Goal: Find specific page/section: Find specific page/section

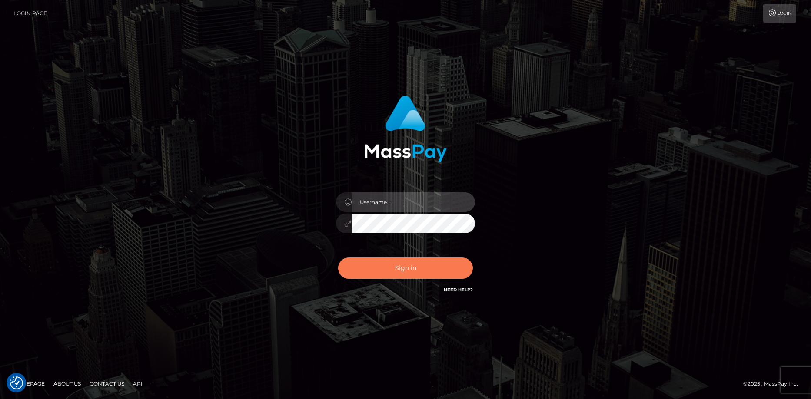
type input "[PERSON_NAME]"
click at [399, 260] on button "Sign in" at bounding box center [405, 268] width 135 height 21
type input "Eduard Gavrilescu"
click at [404, 273] on button "Sign in" at bounding box center [405, 268] width 135 height 21
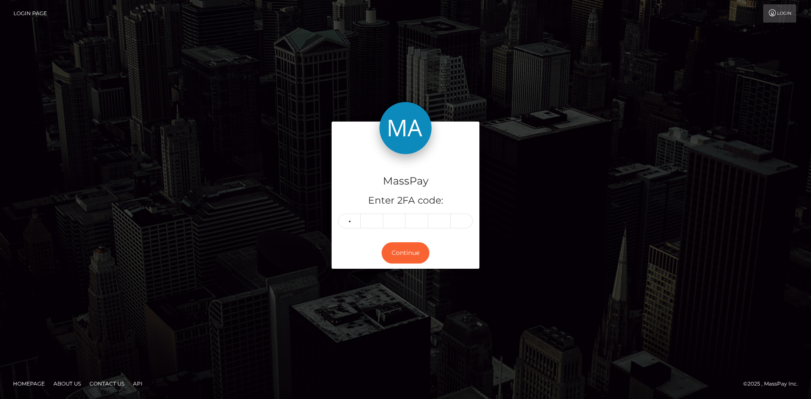
type input "5"
type input "1"
type input "9"
type input "1"
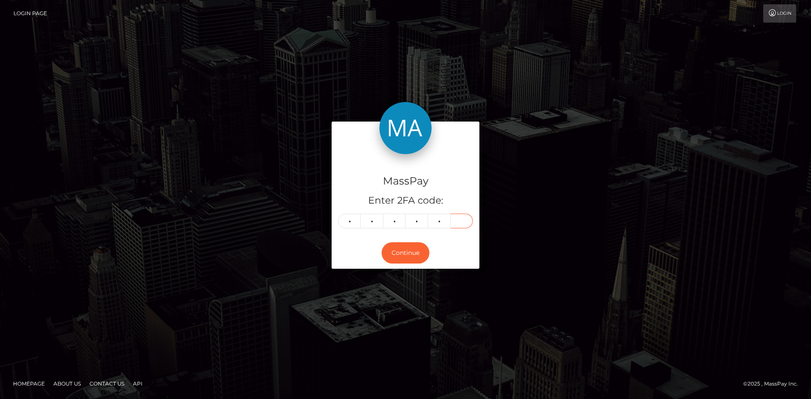
type input "0"
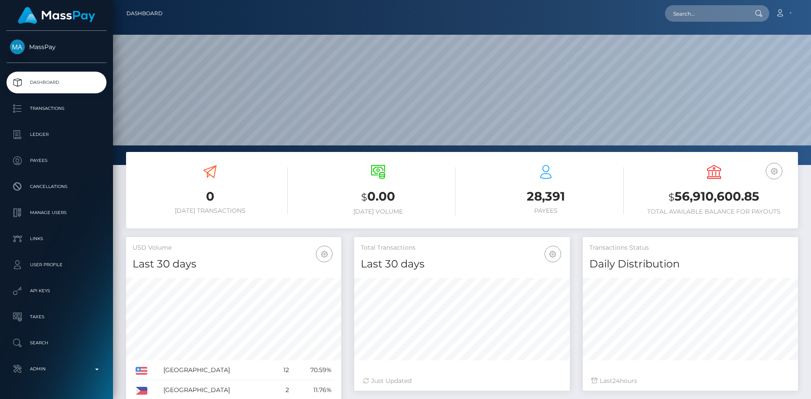
scroll to position [154, 216]
click at [683, 22] on div "Loading... Loading... Account Edit Profile Logout" at bounding box center [484, 13] width 628 height 18
click at [687, 18] on input "text" at bounding box center [706, 13] width 82 height 17
paste input "[EMAIL_ADDRESS][DOMAIN_NAME]"
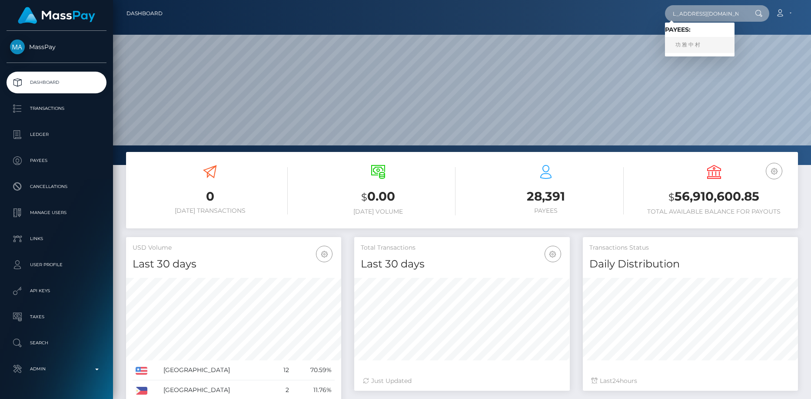
type input "[EMAIL_ADDRESS][DOMAIN_NAME]"
click at [696, 46] on link "功 雅 中 村" at bounding box center [700, 45] width 70 height 16
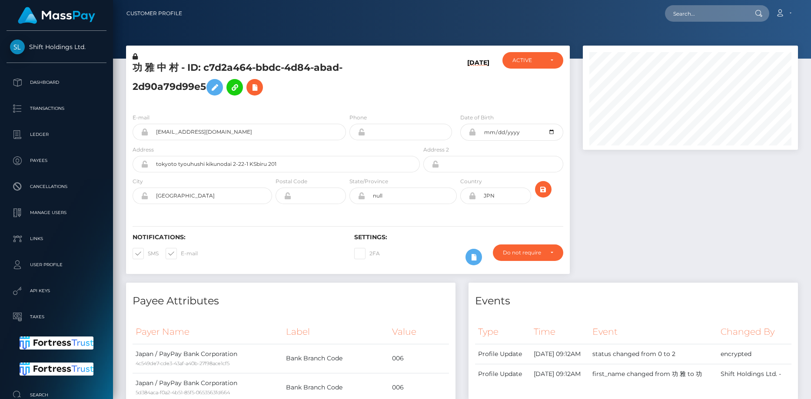
scroll to position [104, 216]
click at [234, 67] on h5 "功 雅 中 村 - ID: c7d2a464-bbdc-4d84-abad-2d90a79d99e5" at bounding box center [274, 80] width 283 height 39
copy h5 "功 雅 中 村 - ID: c7d2a464-bbdc-4d84-abad-2d90a79d99e5"
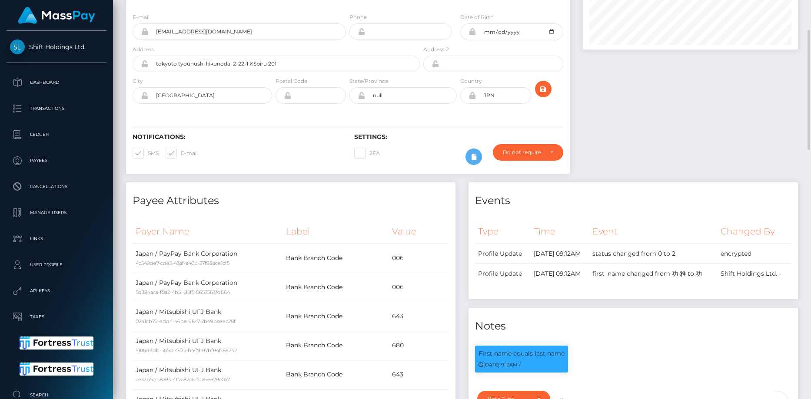
scroll to position [0, 0]
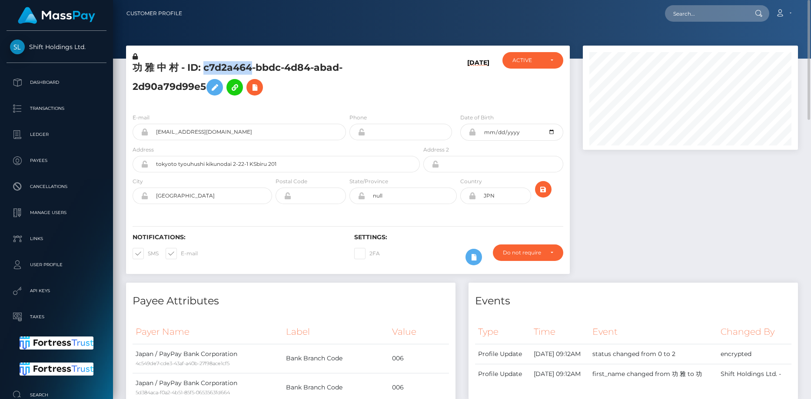
copy h5 "功 雅 中 村 - ID: c7d2a464-bbdc-4d84-abad-2d90a79d99e5"
click at [704, 20] on input "text" at bounding box center [706, 13] width 82 height 17
paste input "[EMAIL_ADDRESS][DOMAIN_NAME]"
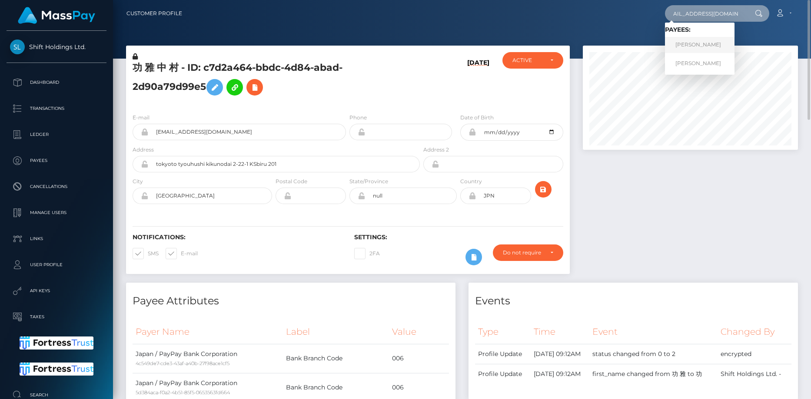
type input "[EMAIL_ADDRESS][DOMAIN_NAME]"
click at [689, 43] on link "[PERSON_NAME]" at bounding box center [700, 45] width 70 height 16
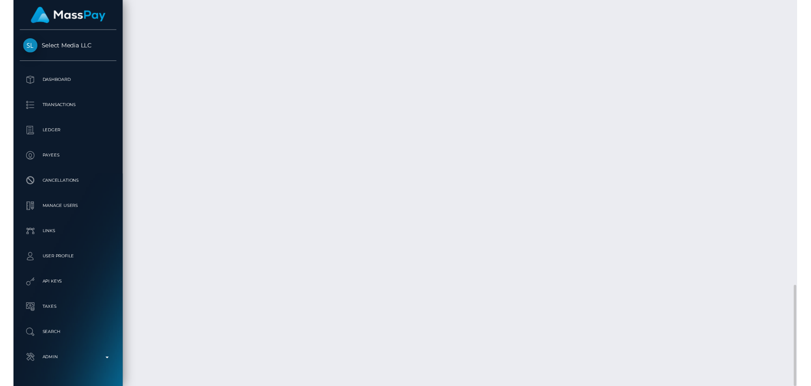
scroll to position [1119, 0]
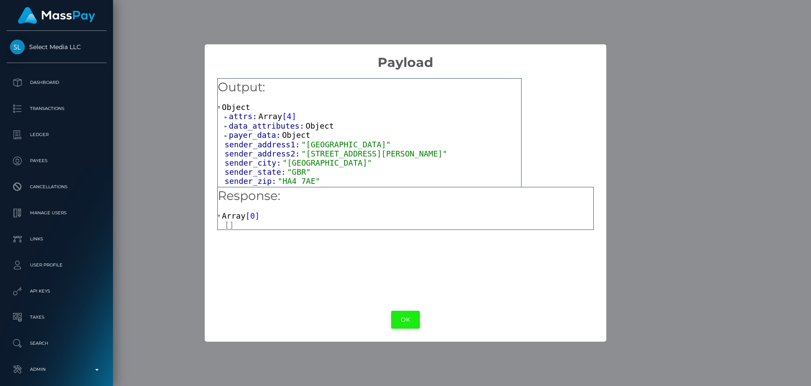
click at [403, 325] on button "OK" at bounding box center [405, 320] width 29 height 18
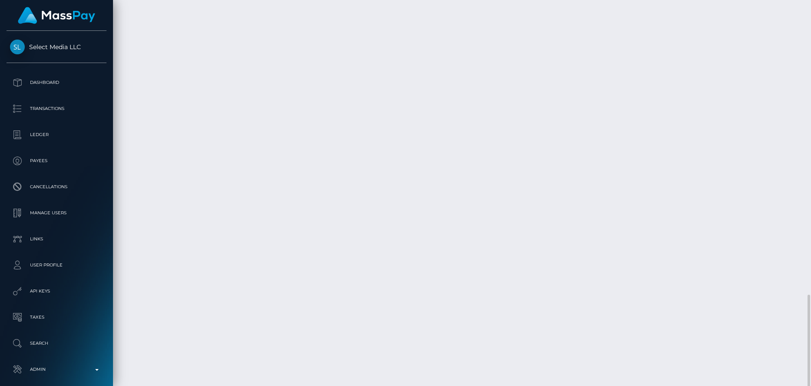
copy td "0e6e7a9c759844549c02bde2b6afe552"
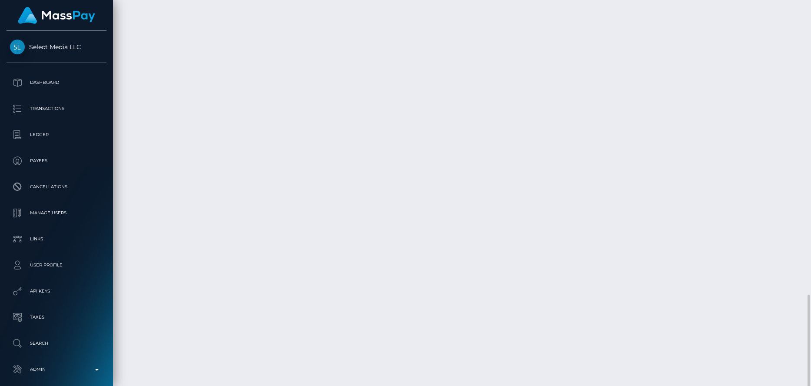
copy td "35531b40de344afabf2c0967d14d19db"
